Goal: Information Seeking & Learning: Learn about a topic

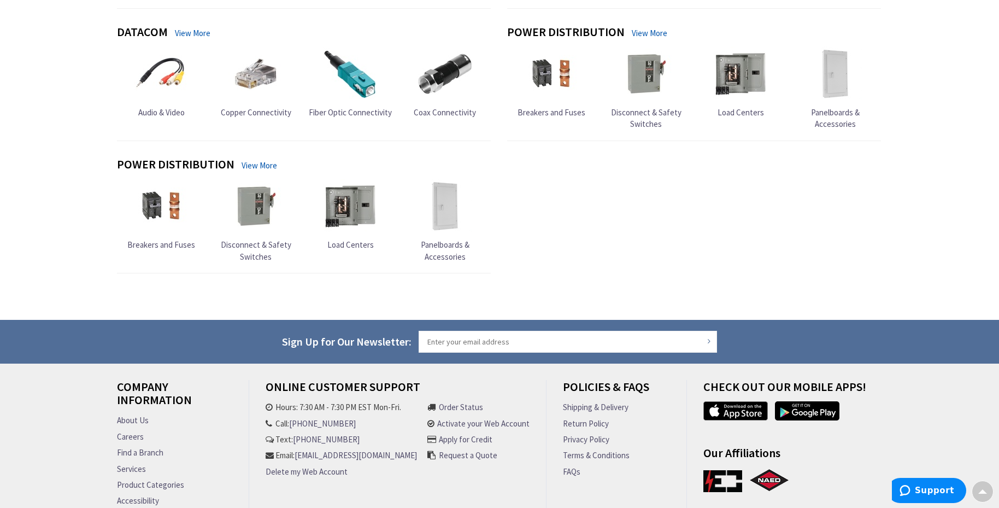
scroll to position [1137, 0]
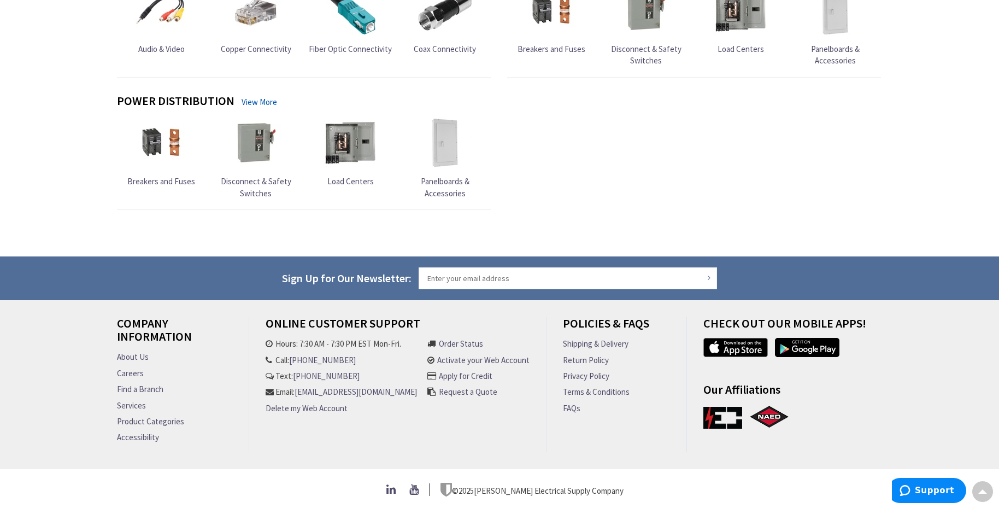
click at [135, 352] on link "About Us" at bounding box center [133, 356] width 32 height 11
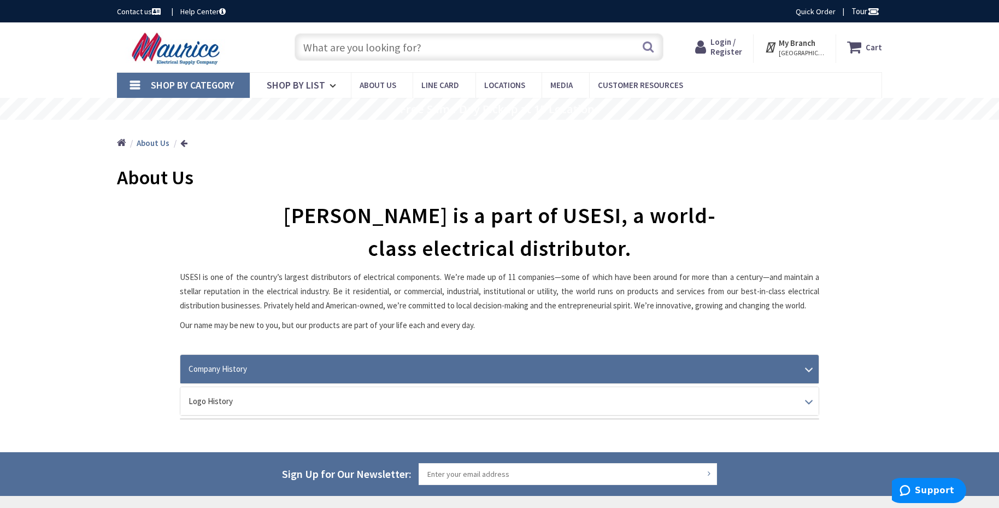
click at [335, 370] on link "Company History" at bounding box center [499, 369] width 639 height 28
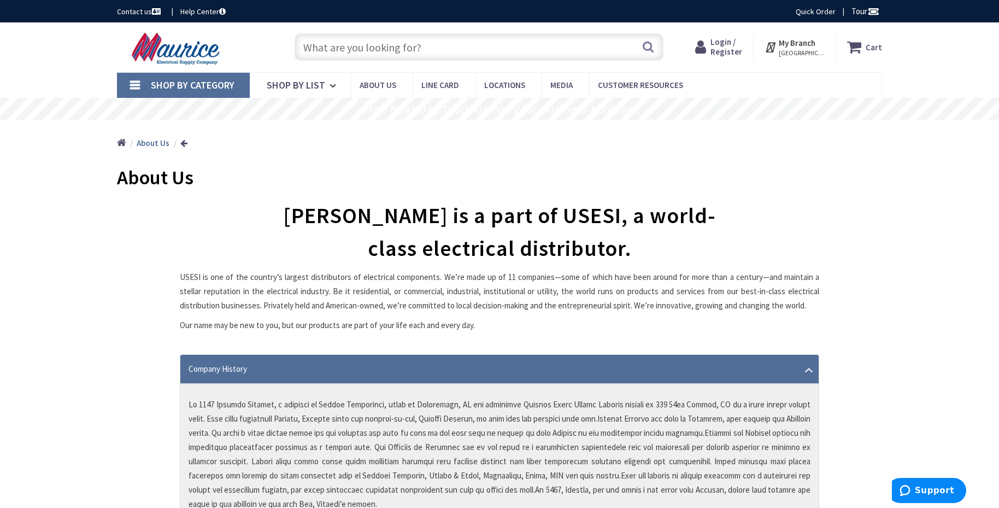
scroll to position [763, 0]
